Goal: Check status: Check status

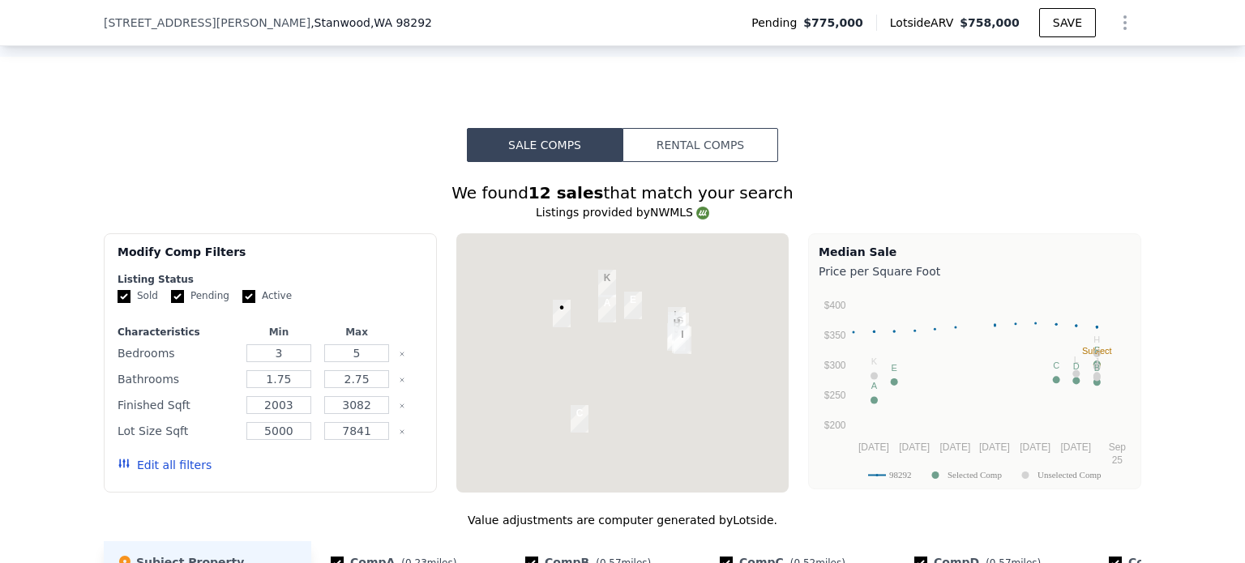
scroll to position [1210, 0]
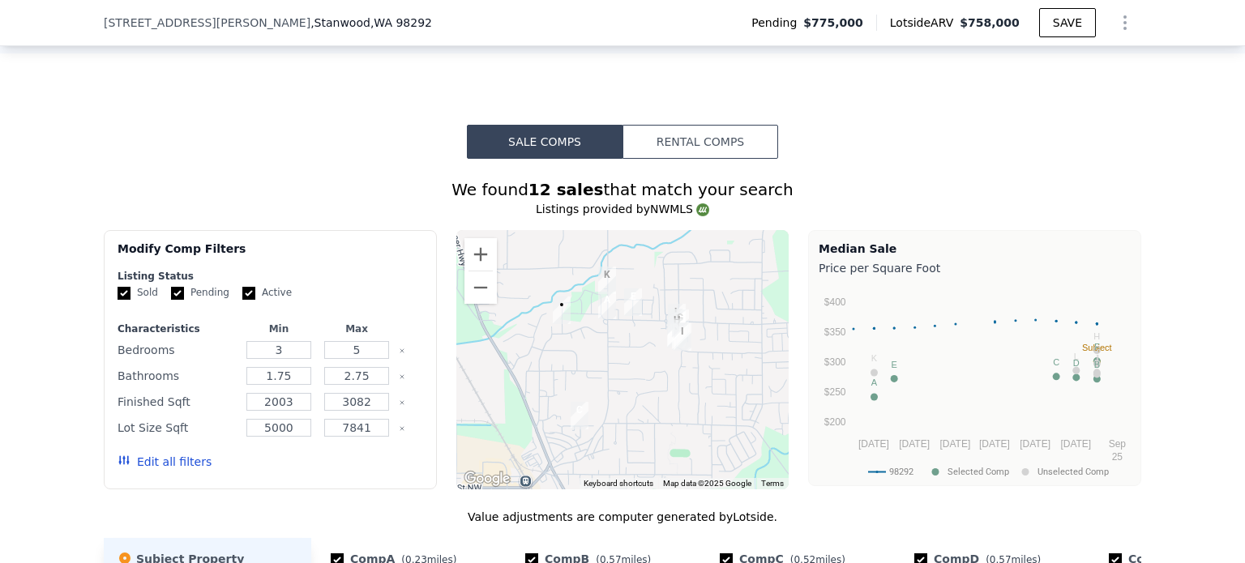
click at [171, 300] on input "Pending" at bounding box center [177, 293] width 13 height 13
checkbox input "false"
click at [242, 300] on input "Active" at bounding box center [248, 293] width 13 height 13
checkbox input "false"
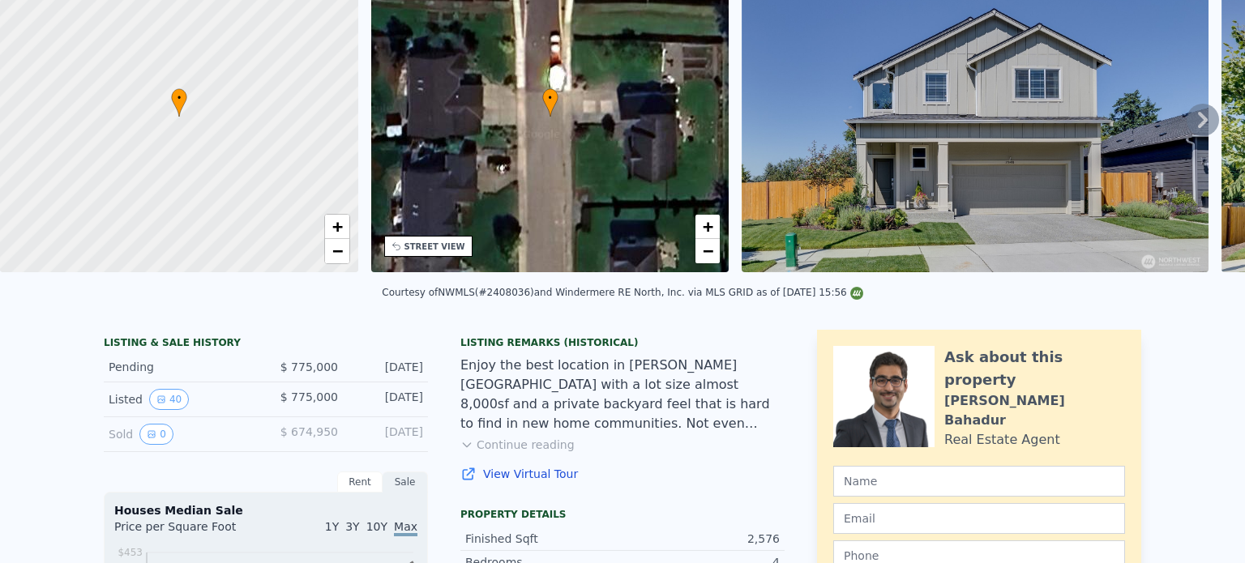
scroll to position [0, 0]
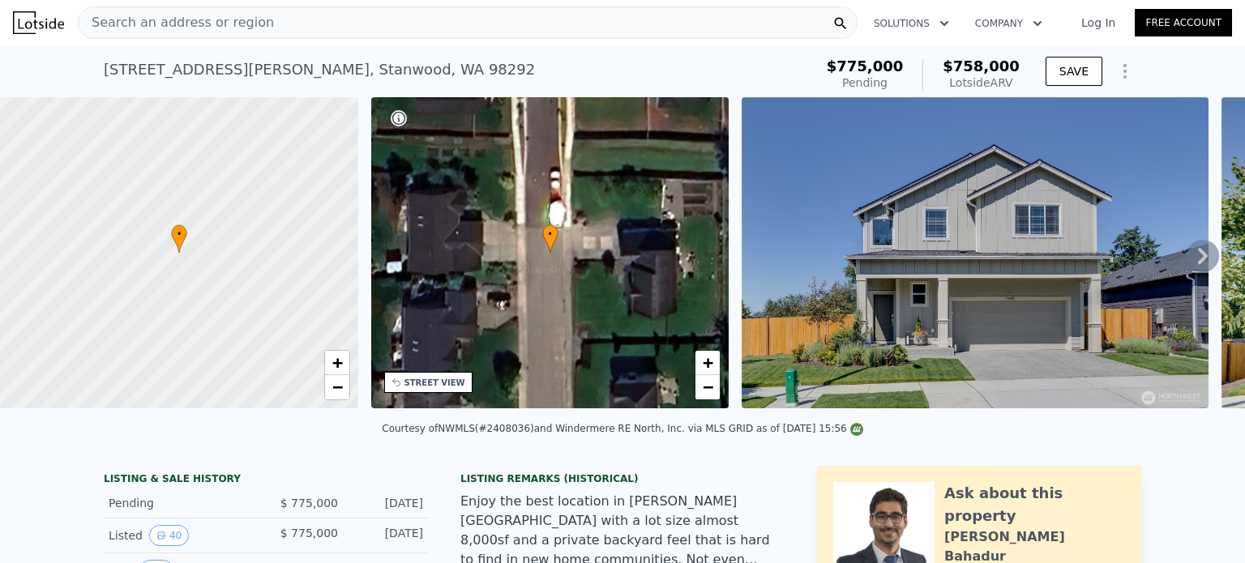
checkbox input "true"
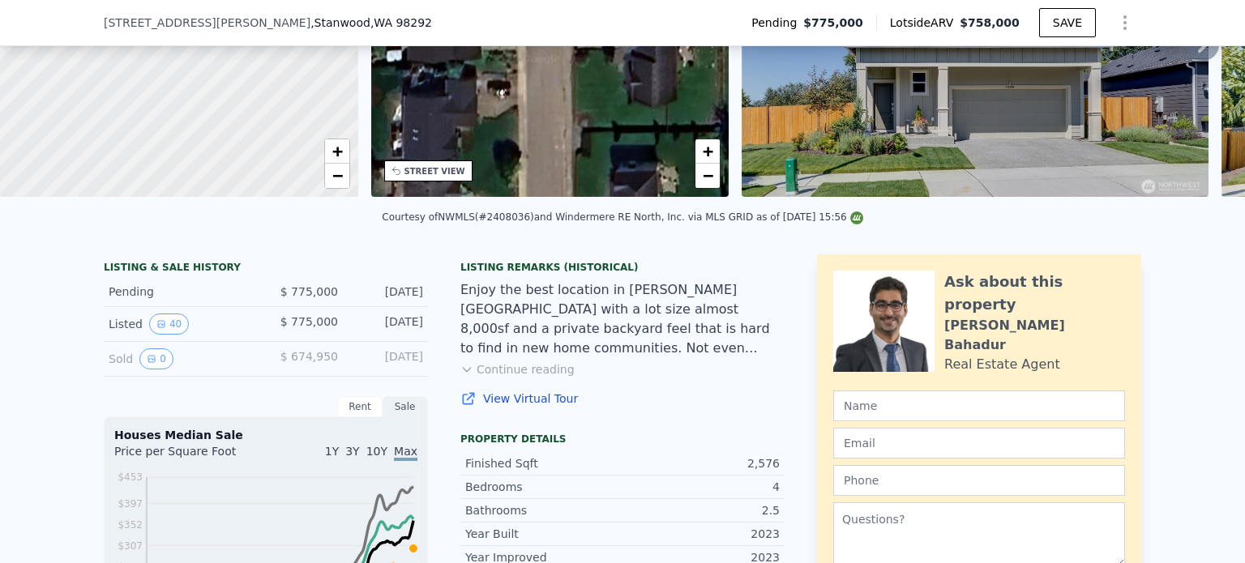
scroll to position [75, 0]
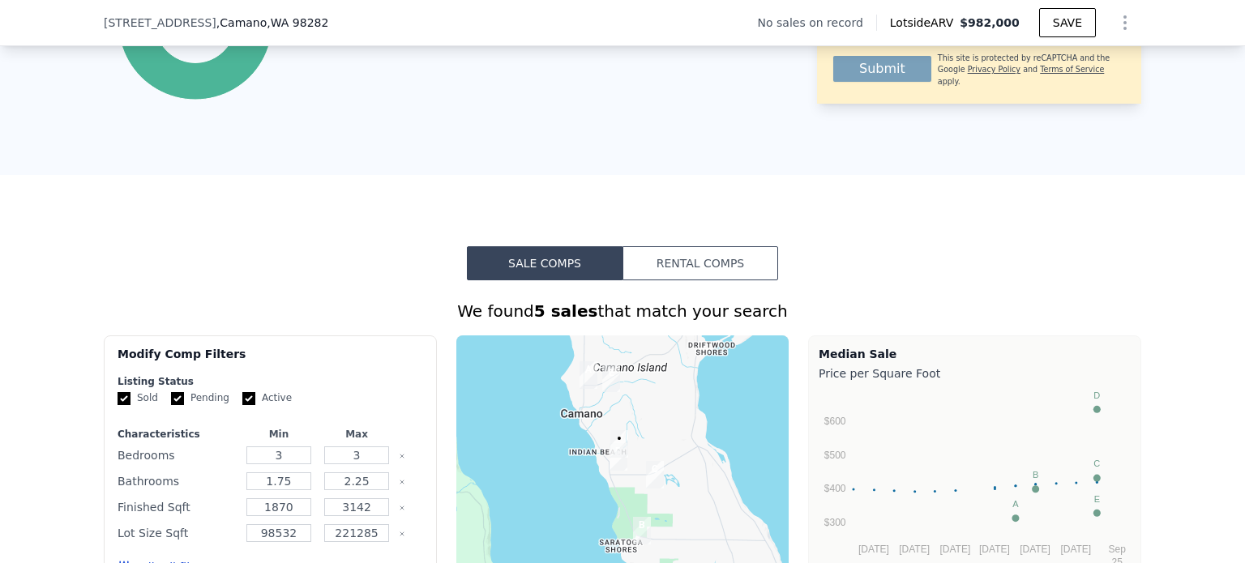
scroll to position [1129, 0]
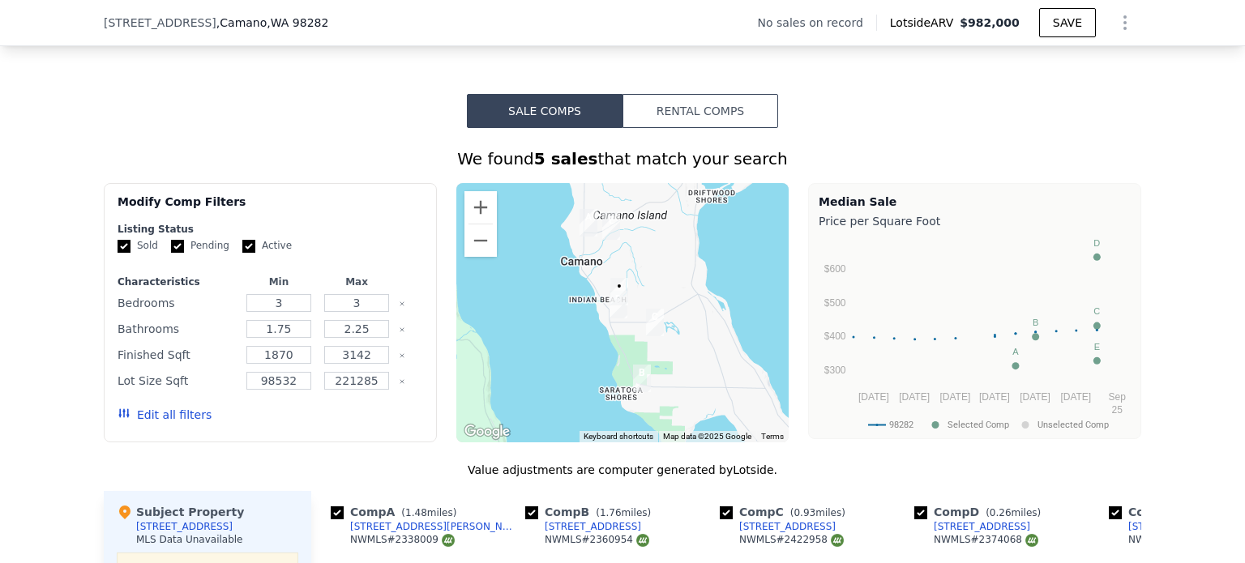
click at [242, 253] on input "Active" at bounding box center [248, 246] width 13 height 13
checkbox input "false"
click at [171, 253] on input "Pending" at bounding box center [177, 246] width 13 height 13
checkbox input "false"
click at [385, 426] on button "Update Search" at bounding box center [361, 415] width 122 height 23
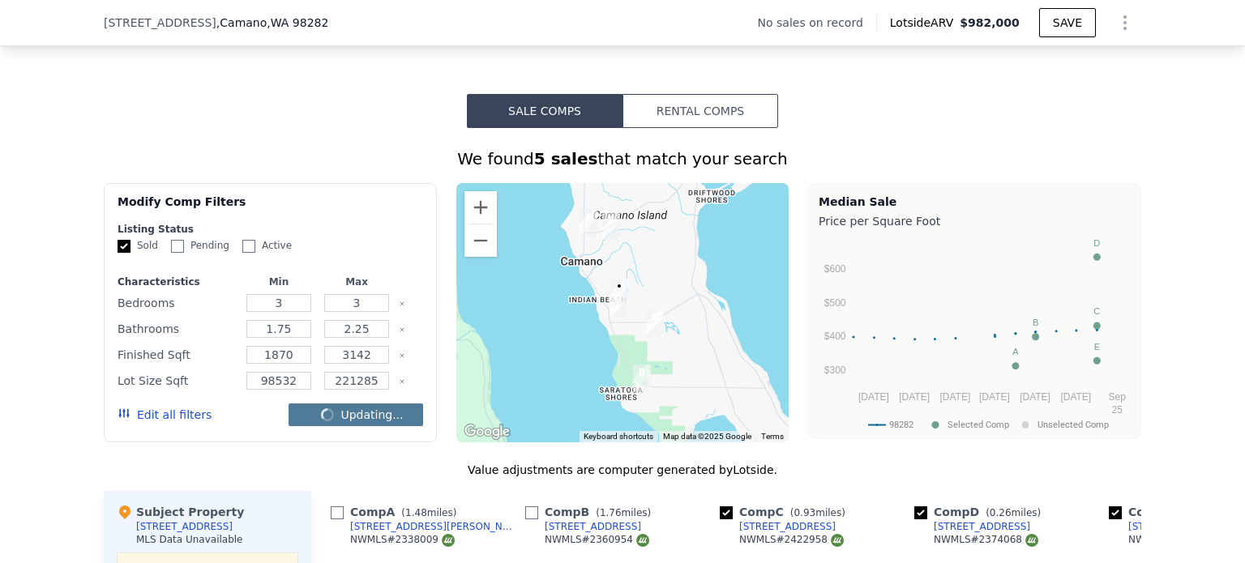
checkbox input "false"
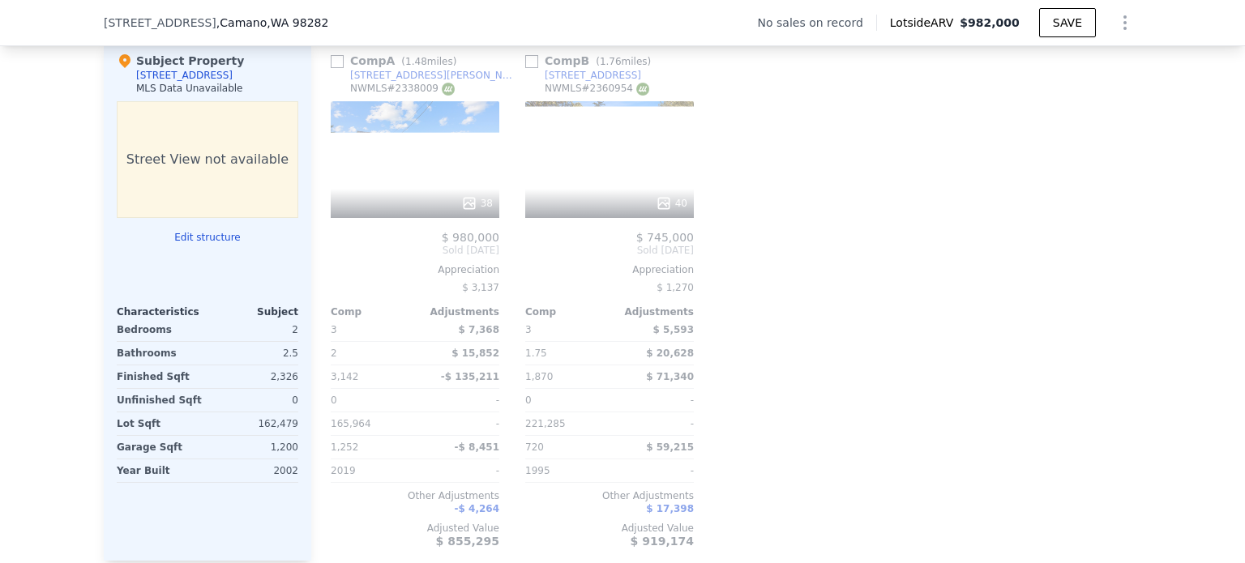
scroll to position [1615, 0]
